Goal: Task Accomplishment & Management: Use online tool/utility

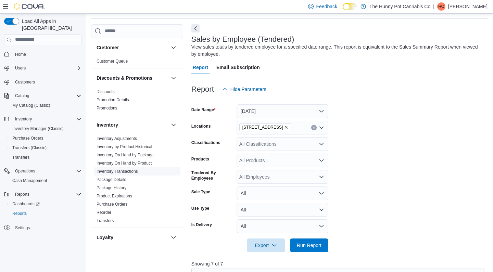
scroll to position [17, 0]
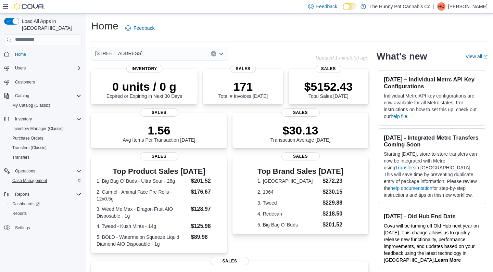
click at [30, 178] on span "Cash Management" at bounding box center [29, 180] width 35 height 5
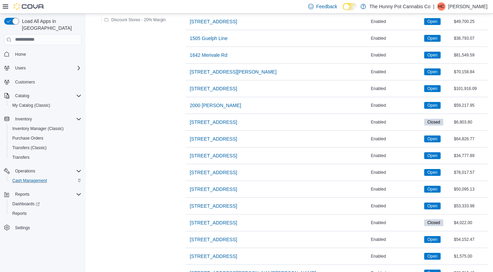
scroll to position [231, 0]
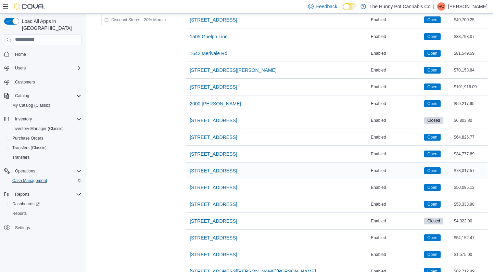
click at [209, 171] on span "[STREET_ADDRESS]" at bounding box center [213, 171] width 47 height 7
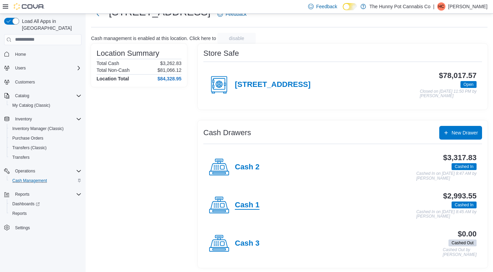
scroll to position [26, 0]
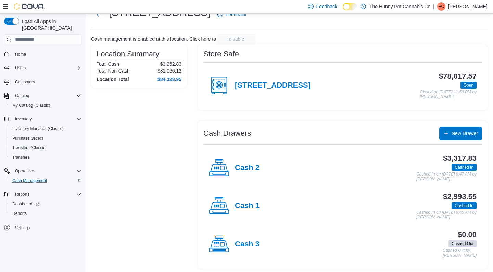
click at [243, 202] on h4 "Cash 1" at bounding box center [247, 206] width 25 height 9
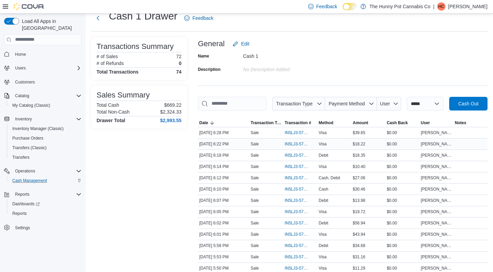
scroll to position [24, 0]
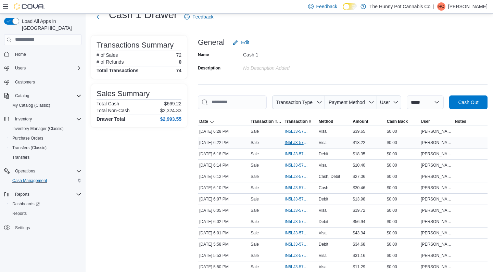
click at [292, 146] on span "IN5LJ3-5757807" at bounding box center [297, 142] width 24 height 5
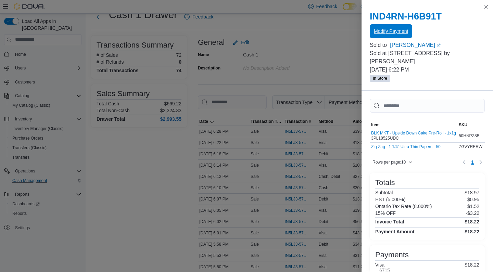
click at [397, 37] on span "Modify Payment" at bounding box center [391, 31] width 34 height 14
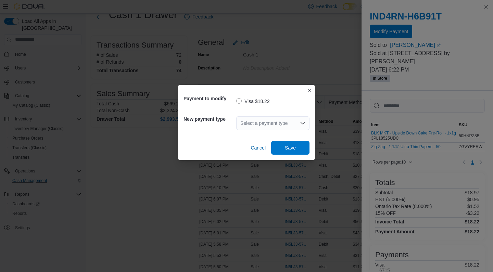
click at [281, 125] on div "Select a payment type" at bounding box center [272, 124] width 73 height 14
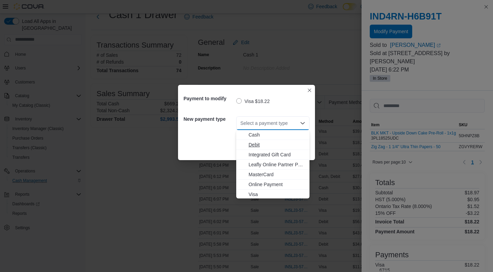
click at [256, 147] on span "Debit" at bounding box center [277, 145] width 57 height 7
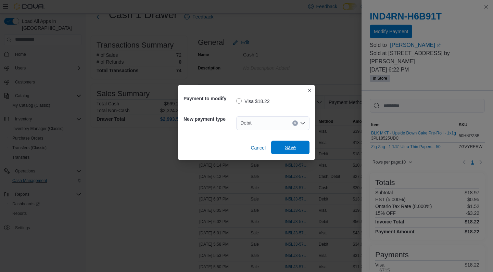
click at [290, 143] on span "Save" at bounding box center [291, 148] width 30 height 14
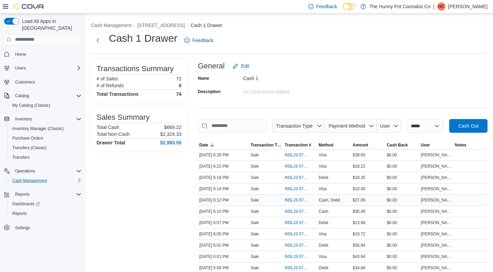
scroll to position [0, 0]
click at [291, 158] on span "IN5LJ3-5757893" at bounding box center [297, 154] width 24 height 5
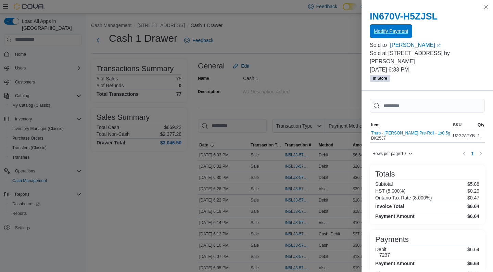
click at [397, 28] on span "Modify Payment" at bounding box center [391, 31] width 34 height 7
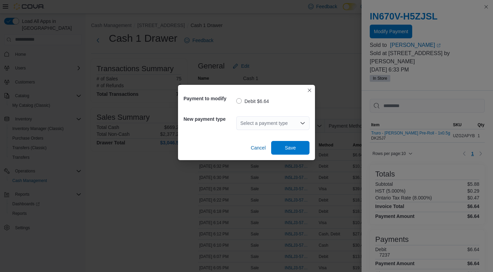
click at [278, 121] on div "Select a payment type" at bounding box center [272, 124] width 73 height 14
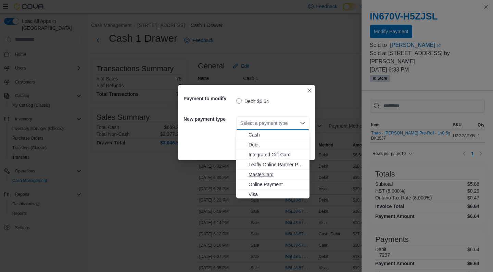
click at [261, 176] on span "MasterCard" at bounding box center [277, 174] width 57 height 7
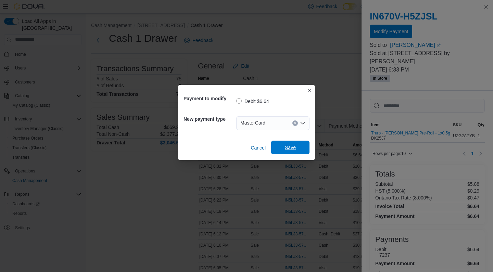
click at [290, 150] on span "Save" at bounding box center [290, 147] width 11 height 7
